Goal: Information Seeking & Learning: Learn about a topic

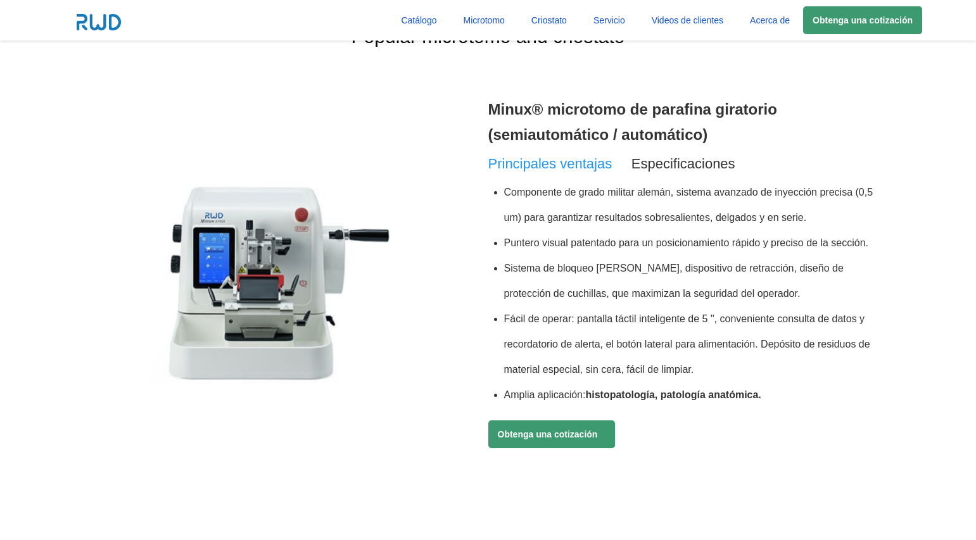
scroll to position [462, 0]
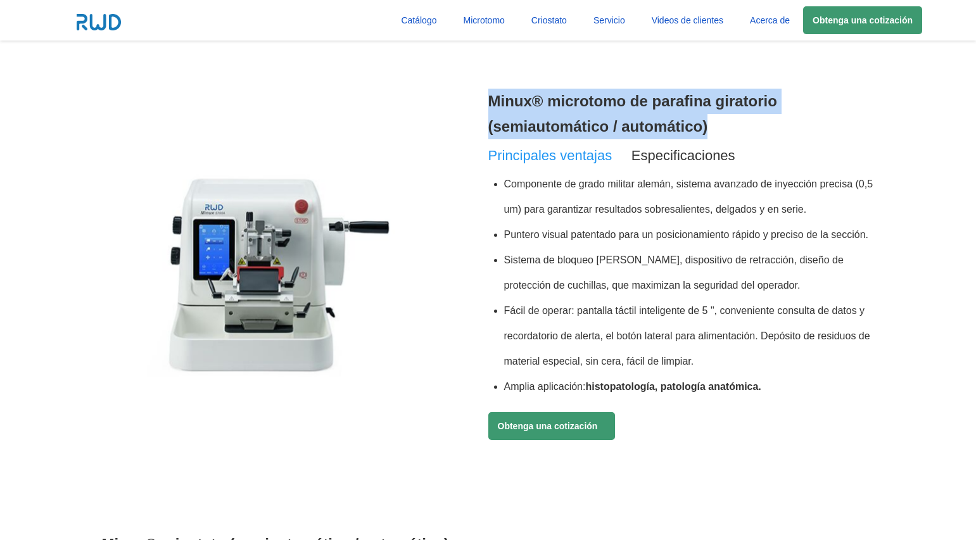
drag, startPoint x: 486, startPoint y: 101, endPoint x: 754, endPoint y: 112, distance: 268.2
click at [754, 112] on div "Minux® microtomo de parafina giratorio (semiautomático / automático) Principale…" at bounding box center [488, 297] width 773 height 443
drag, startPoint x: 716, startPoint y: 134, endPoint x: 487, endPoint y: 103, distance: 230.8
click at [487, 103] on div "Minux® microtomo de parafina giratorio (semiautomático / automático) Principale…" at bounding box center [488, 297] width 773 height 443
copy div "Minux® microtomo de parafina giratorio (semiautomático / automático)"
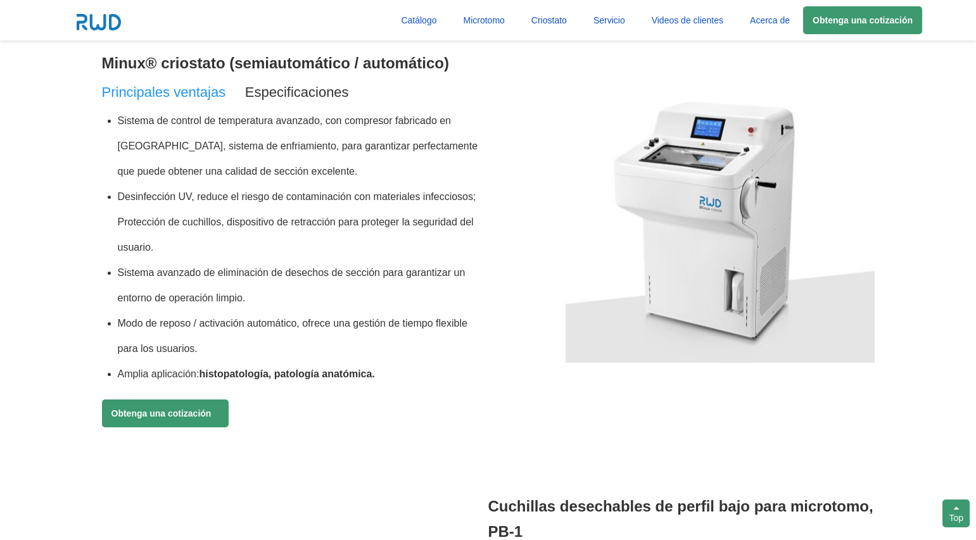
scroll to position [943, 0]
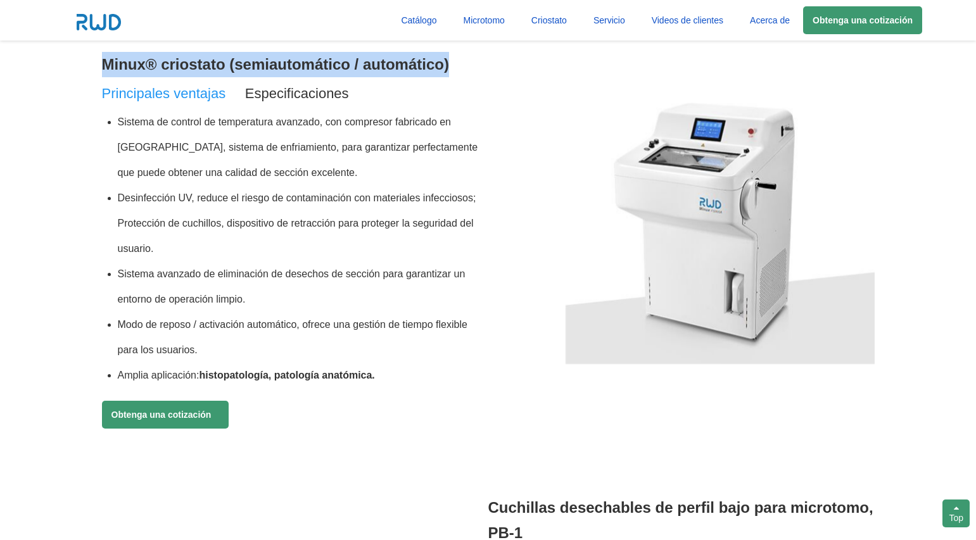
drag, startPoint x: 94, startPoint y: 68, endPoint x: 463, endPoint y: 59, distance: 369.5
click at [463, 59] on section "Popular microtomo and criostato Minux® microtomo de parafina giratorio (semiaut…" at bounding box center [488, 213] width 976 height 1425
copy h3 "Minux® criostato (semiautomático / automático)"
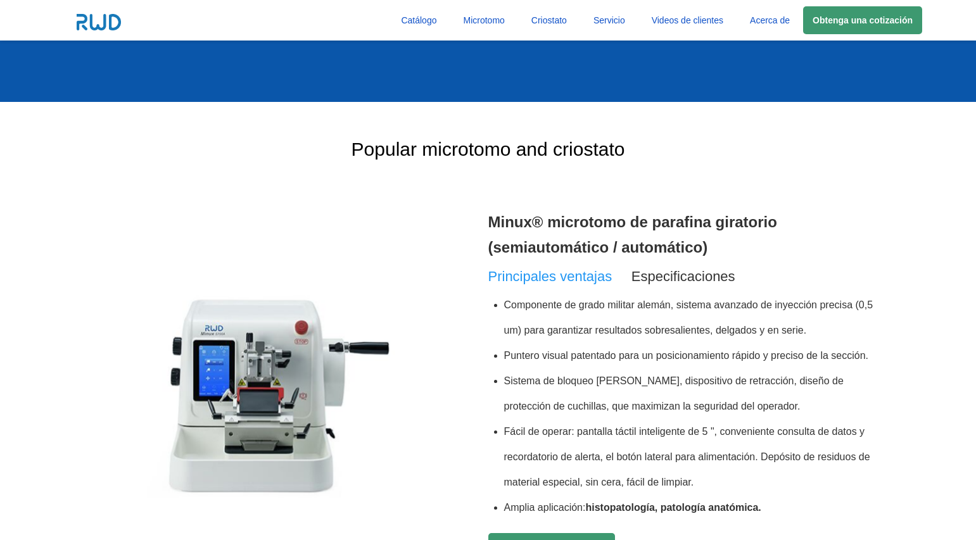
scroll to position [340, 0]
